Goal: Transaction & Acquisition: Purchase product/service

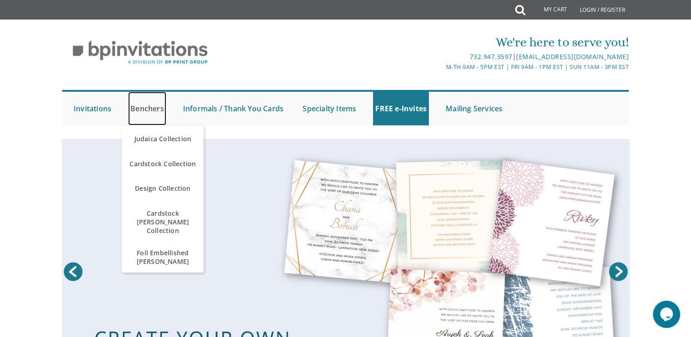
click at [149, 109] on link "Benchers" at bounding box center [147, 109] width 38 height 34
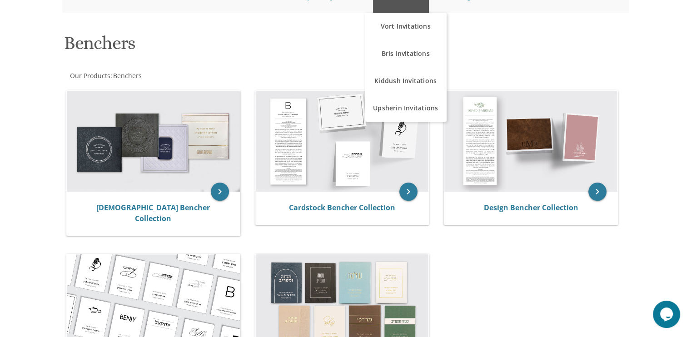
scroll to position [119, 0]
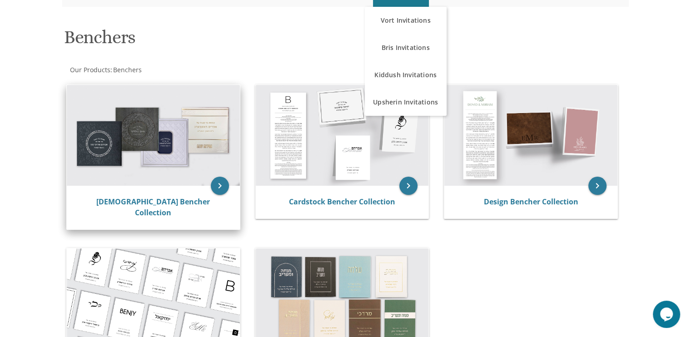
click at [136, 138] on img at bounding box center [153, 135] width 173 height 101
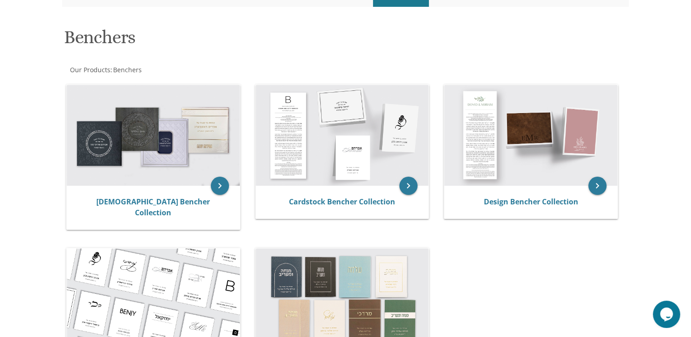
scroll to position [125, 0]
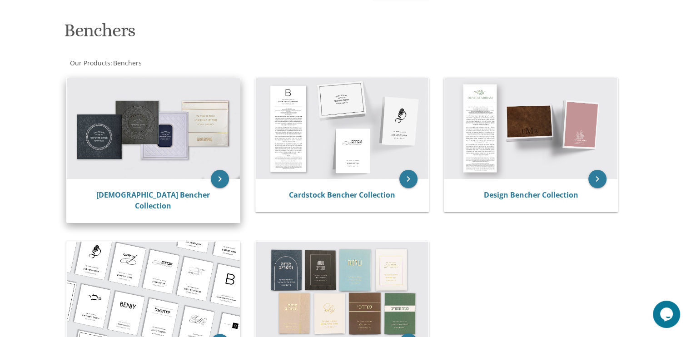
click at [139, 125] on img at bounding box center [153, 128] width 173 height 101
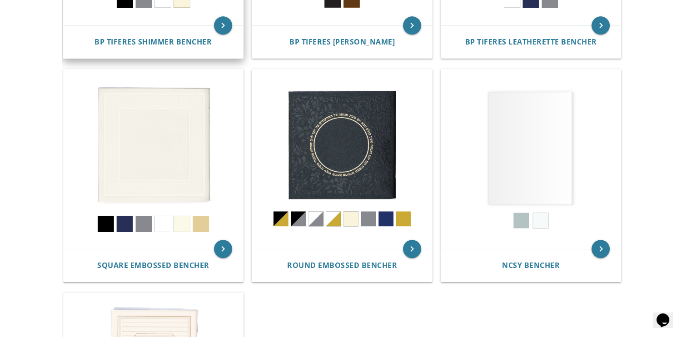
scroll to position [368, 0]
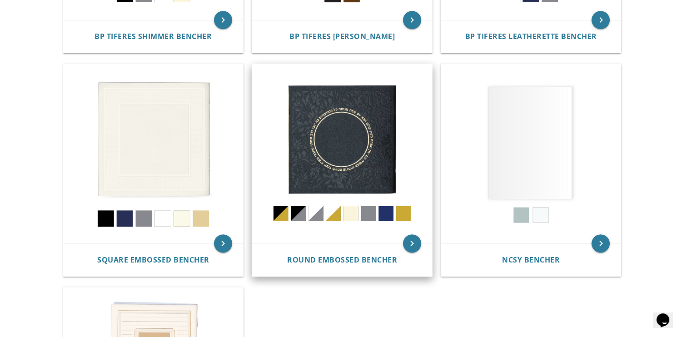
click at [352, 215] on img at bounding box center [342, 154] width 180 height 180
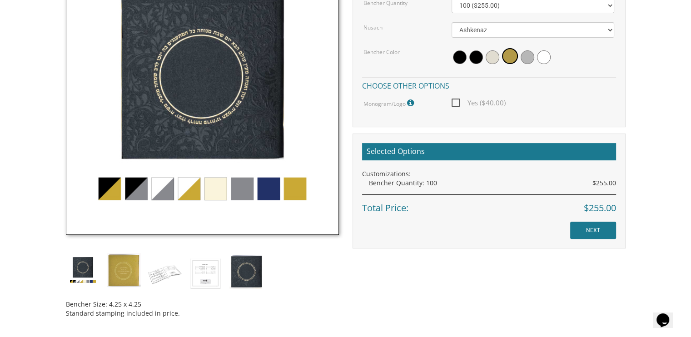
scroll to position [316, 0]
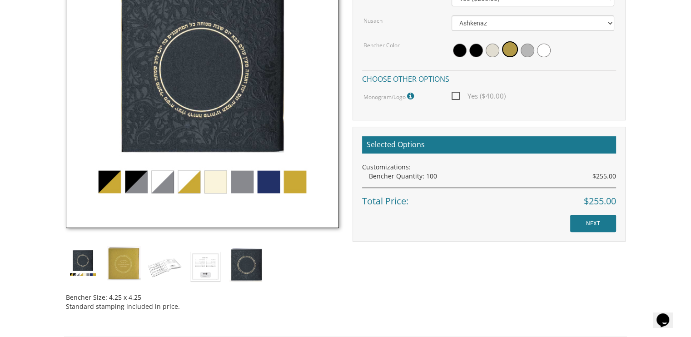
click at [216, 186] on img at bounding box center [202, 91] width 273 height 273
click at [217, 184] on img at bounding box center [202, 91] width 273 height 273
click at [188, 182] on img at bounding box center [202, 91] width 273 height 273
click at [141, 187] on img at bounding box center [202, 91] width 273 height 273
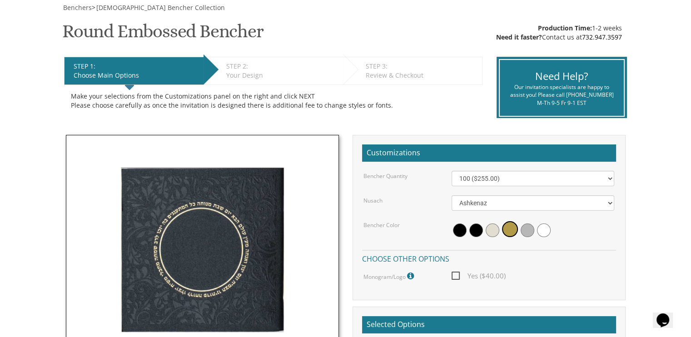
scroll to position [134, 0]
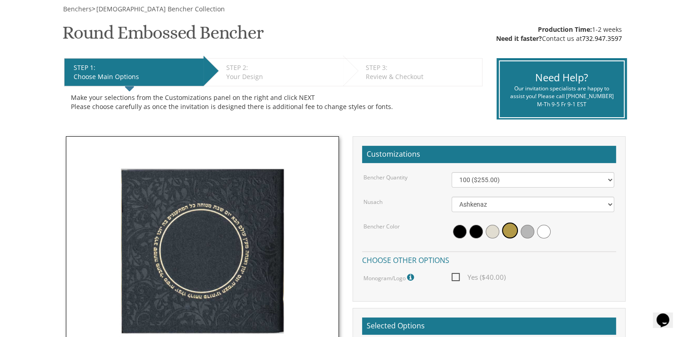
click at [545, 229] on span at bounding box center [544, 232] width 14 height 14
click at [542, 231] on span at bounding box center [543, 231] width 16 height 16
